Goal: Information Seeking & Learning: Learn about a topic

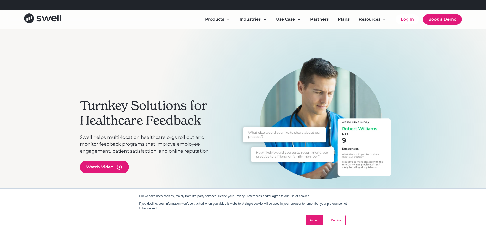
click at [331, 222] on link "Decline" at bounding box center [335, 221] width 19 height 10
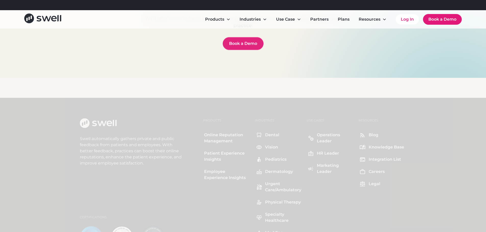
scroll to position [1862, 0]
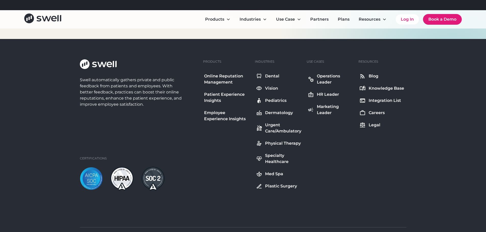
click at [280, 134] on div "Urgent Care/Ambulatory" at bounding box center [283, 128] width 36 height 12
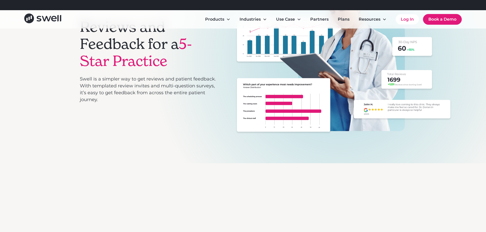
scroll to position [51, 0]
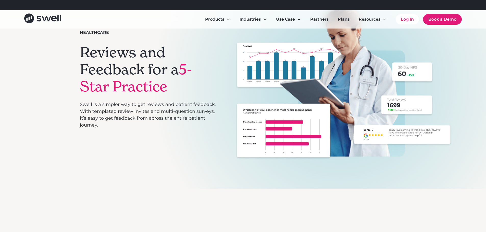
click at [99, 86] on span "5-Star Practice" at bounding box center [136, 77] width 112 height 35
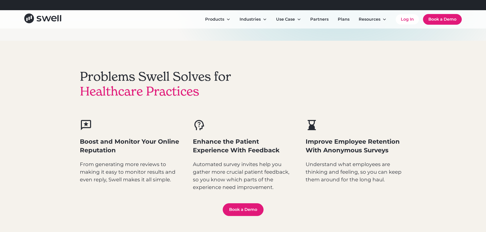
scroll to position [204, 0]
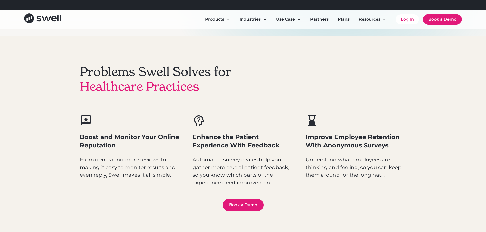
click at [99, 132] on div "Boost and Monitor Your Online Reputation From generating more reviews to making…" at bounding box center [130, 147] width 101 height 65
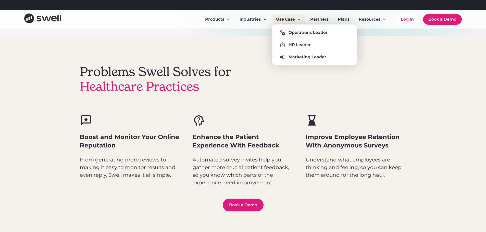
click at [290, 19] on div "Use Case" at bounding box center [285, 19] width 19 height 6
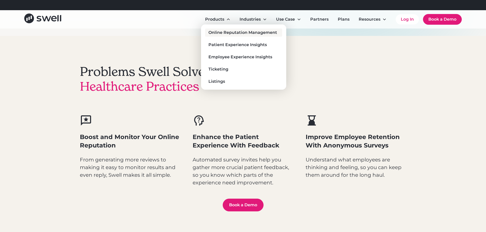
click at [222, 31] on div "Online Reputation Management" at bounding box center [242, 33] width 69 height 6
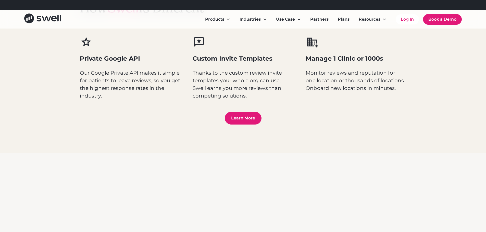
scroll to position [714, 0]
